Goal: Task Accomplishment & Management: Manage account settings

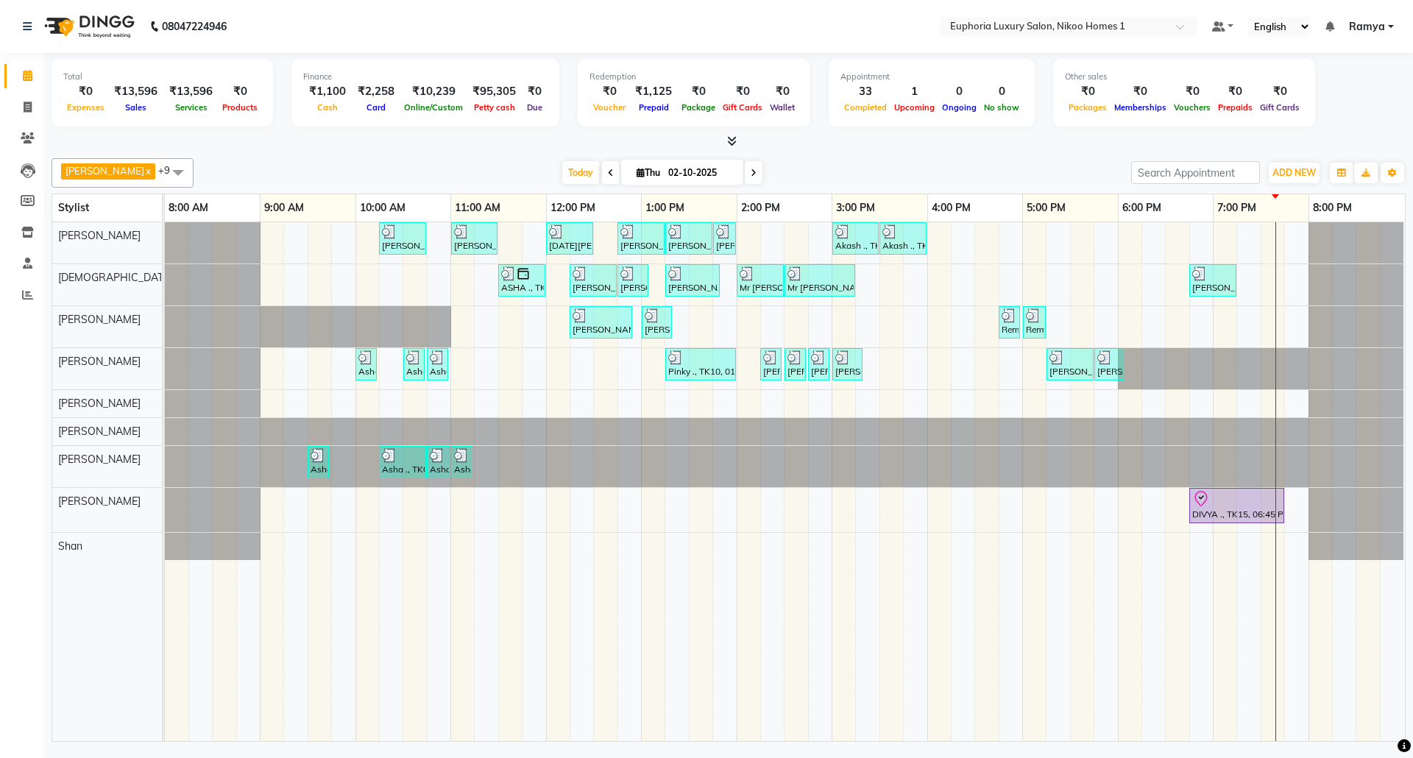
click at [1376, 32] on span "Ramya" at bounding box center [1367, 26] width 36 height 15
click at [1344, 96] on link "Sign out" at bounding box center [1318, 101] width 135 height 23
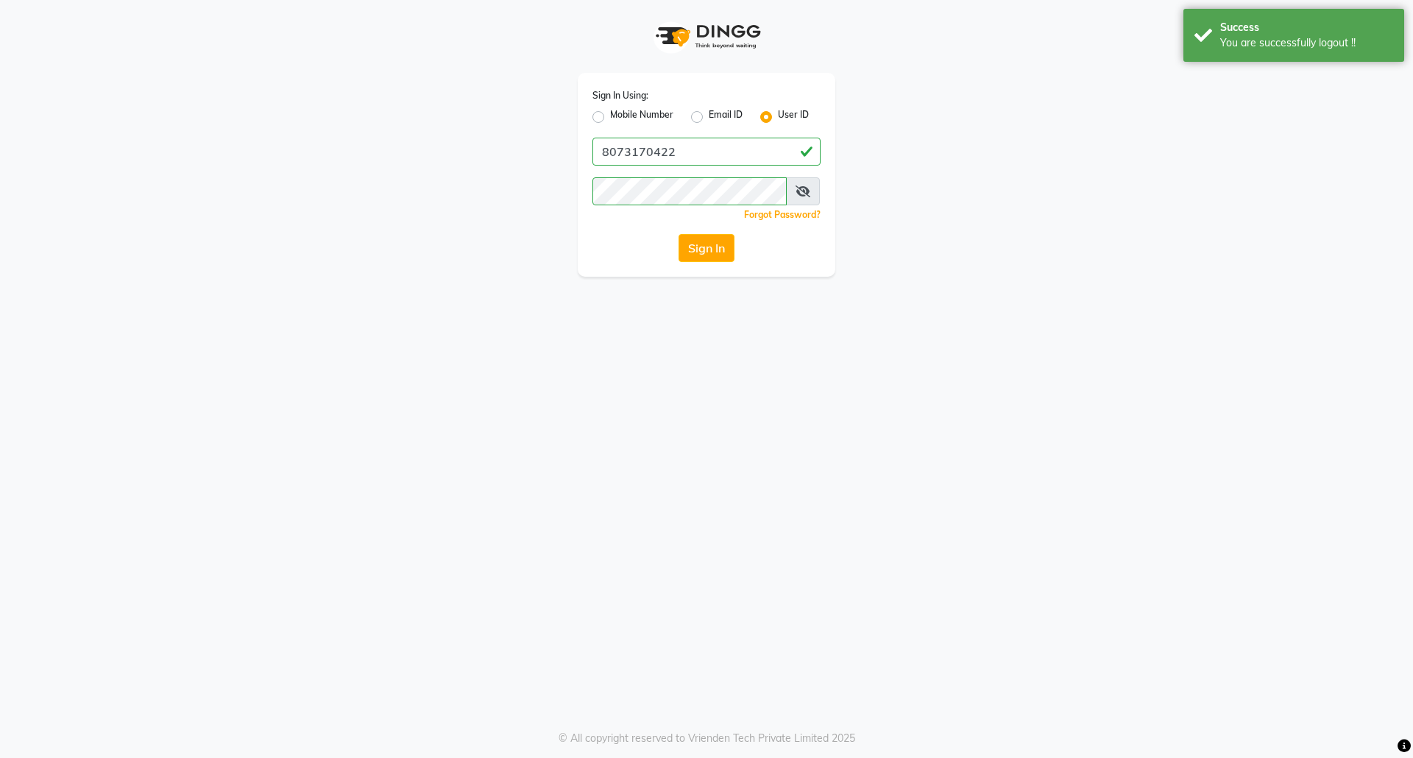
click at [610, 118] on label "Mobile Number" at bounding box center [641, 117] width 63 height 18
click at [610, 118] on input "Mobile Number" at bounding box center [615, 113] width 10 height 10
radio input "true"
radio input "false"
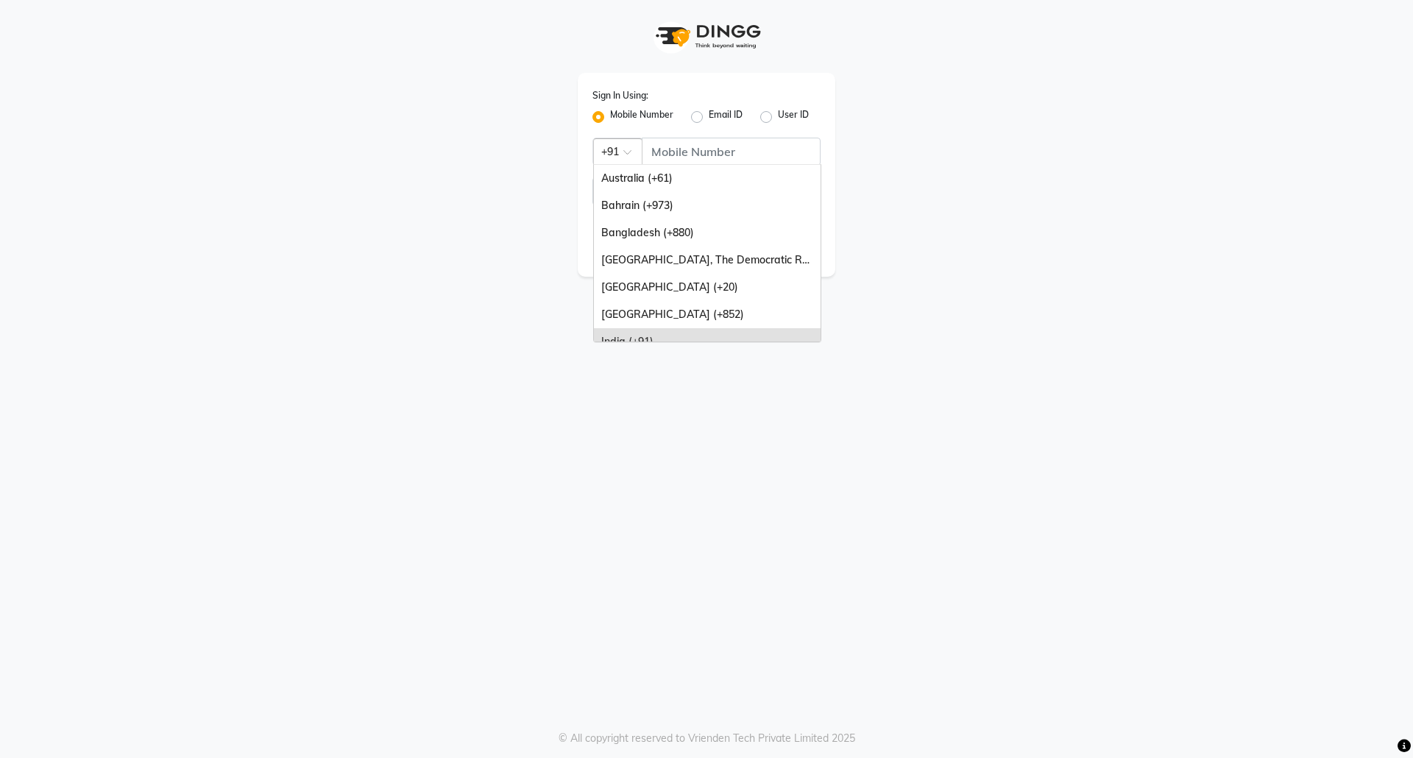
click at [642, 149] on span at bounding box center [632, 156] width 18 height 15
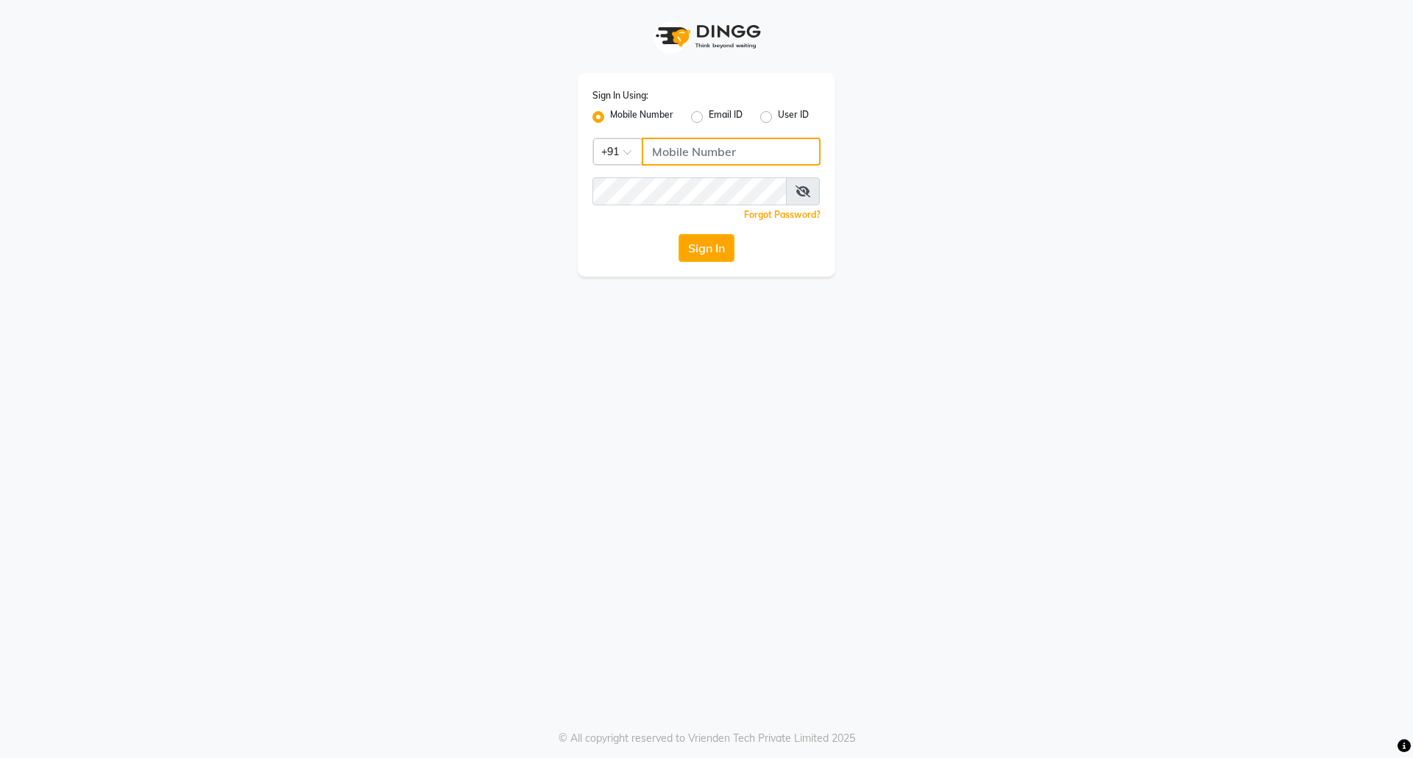
click at [659, 150] on input "Username" at bounding box center [731, 152] width 179 height 28
type input "7760179992"
click at [714, 249] on button "Sign In" at bounding box center [707, 248] width 56 height 28
